Goal: Transaction & Acquisition: Purchase product/service

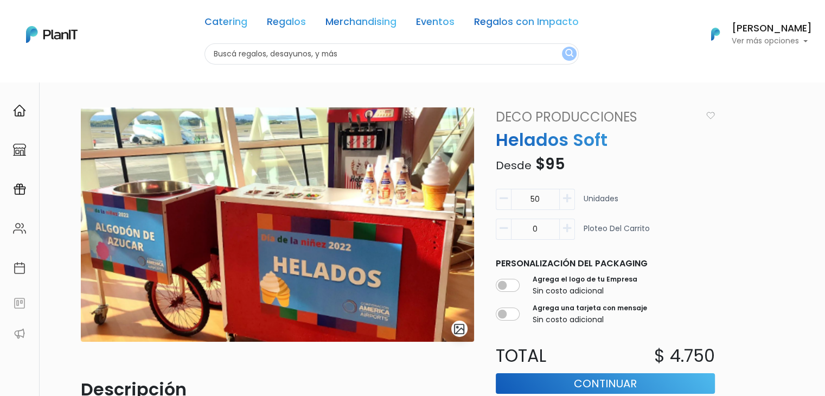
click at [240, 58] on input "text" at bounding box center [392, 53] width 374 height 21
type input "chorizo"
click at [562, 47] on button "submit" at bounding box center [569, 54] width 15 height 14
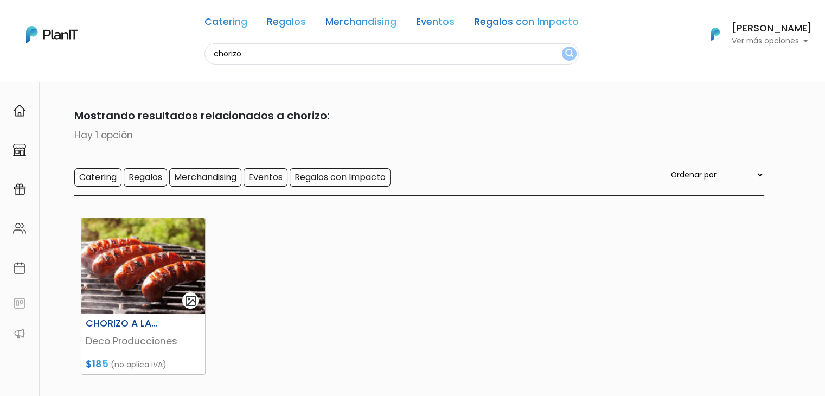
click at [145, 244] on img at bounding box center [143, 266] width 124 height 96
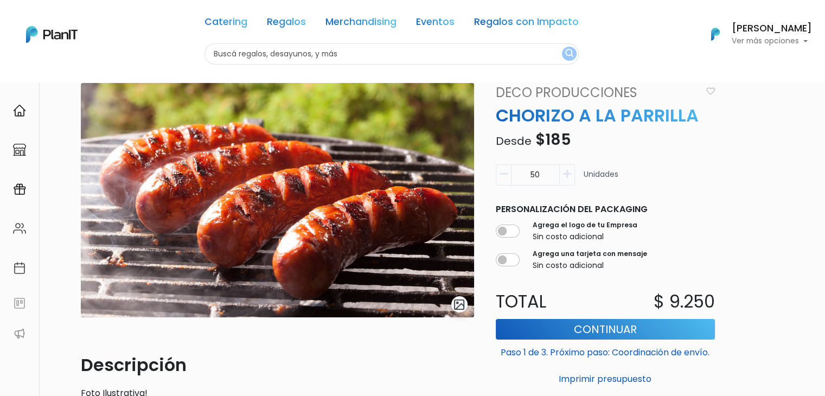
scroll to position [22, 0]
